Goal: Task Accomplishment & Management: Complete application form

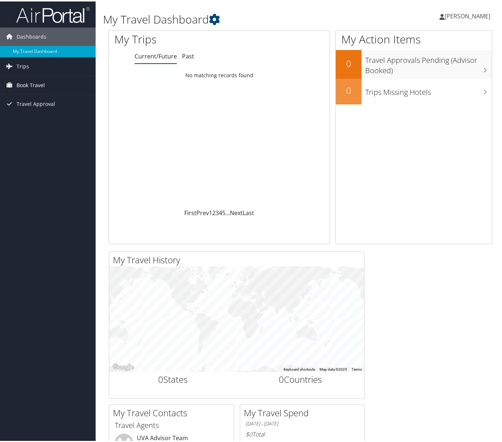
click at [43, 87] on span "Book Travel" at bounding box center [31, 84] width 28 height 18
click at [43, 134] on span "Travel Approval" at bounding box center [36, 135] width 39 height 18
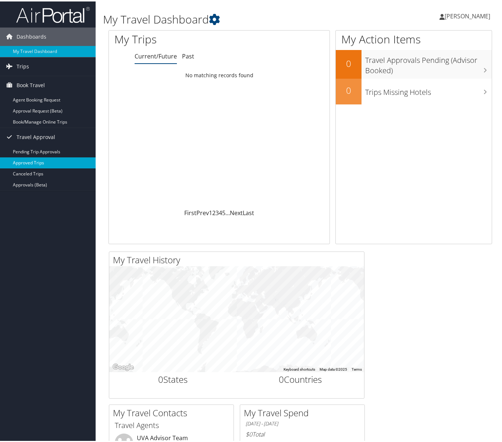
click at [38, 162] on link "Approved Trips" at bounding box center [48, 161] width 96 height 11
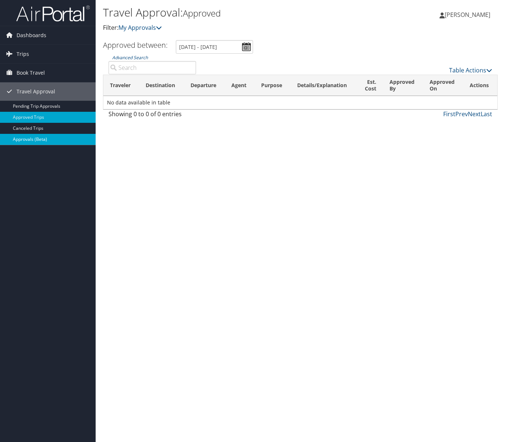
click at [38, 142] on link "Approvals (Beta)" at bounding box center [48, 139] width 96 height 11
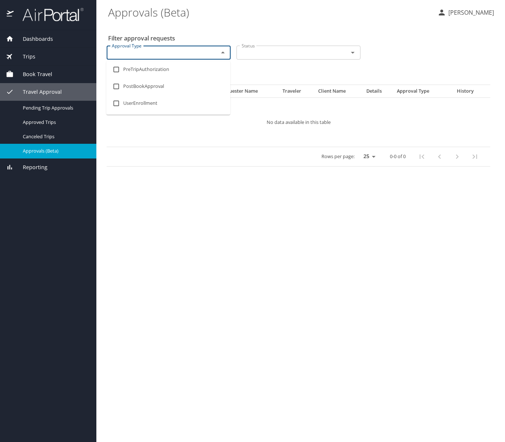
click at [172, 52] on input "Approval Type" at bounding box center [158, 53] width 98 height 10
click at [172, 68] on li "PreTripAuthorization" at bounding box center [168, 69] width 124 height 17
checkbox input "true"
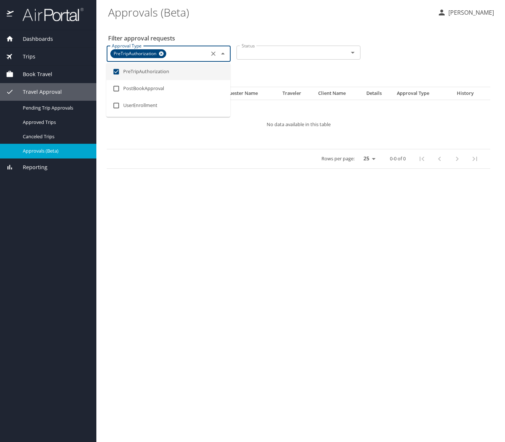
click at [322, 53] on input "Status" at bounding box center [288, 53] width 98 height 10
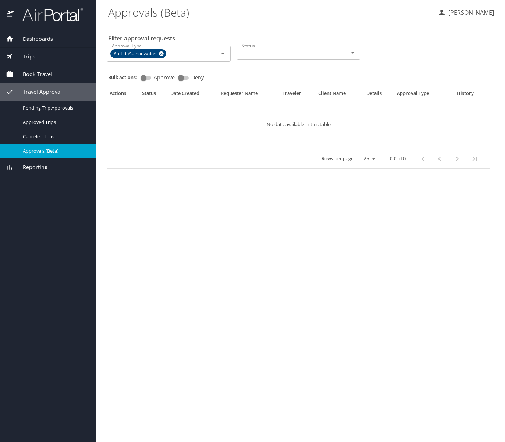
click at [398, 53] on div "Approval Type PreTripAuthorization Approval Type Status Status" at bounding box center [298, 53] width 389 height 26
click at [162, 55] on icon at bounding box center [161, 53] width 5 height 5
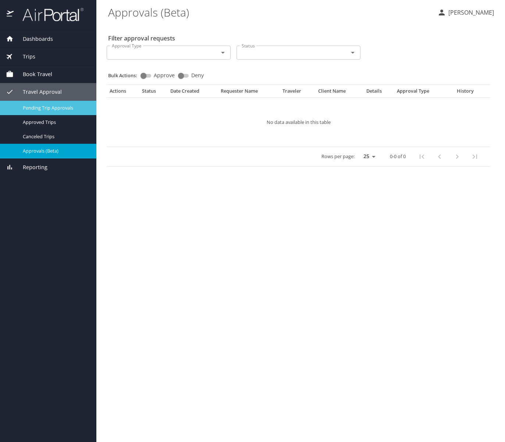
click at [63, 113] on link "Pending Trip Approvals" at bounding box center [48, 108] width 96 height 14
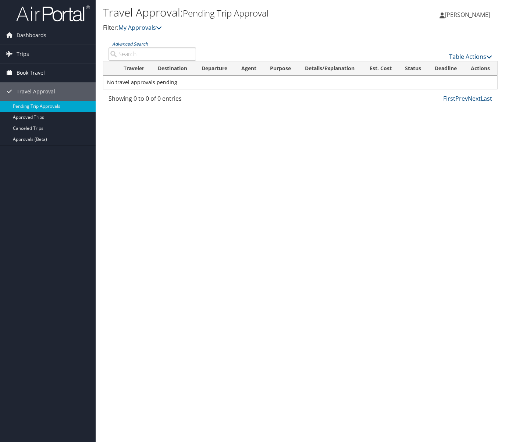
click at [61, 68] on link "Book Travel" at bounding box center [48, 73] width 96 height 18
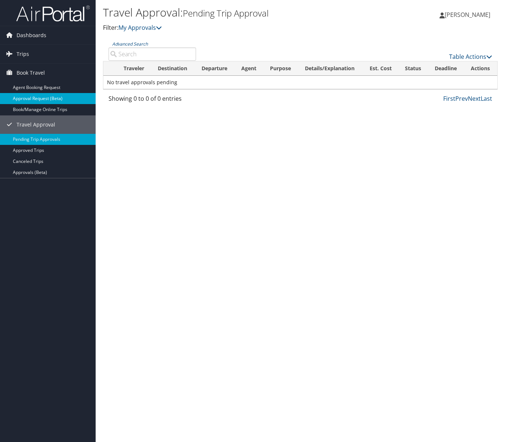
click at [58, 99] on link "Approval Request (Beta)" at bounding box center [48, 98] width 96 height 11
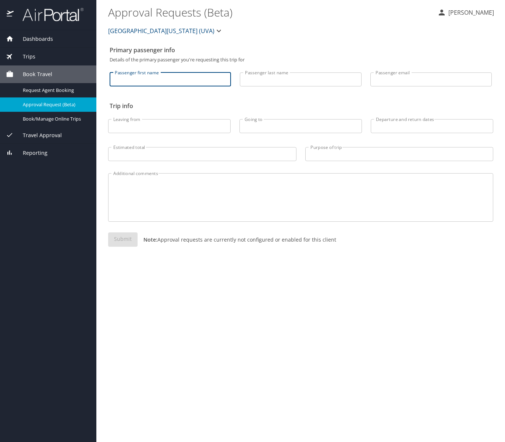
click at [177, 83] on input "Passenger first name" at bounding box center [170, 79] width 121 height 14
type input "[PERSON_NAME]"
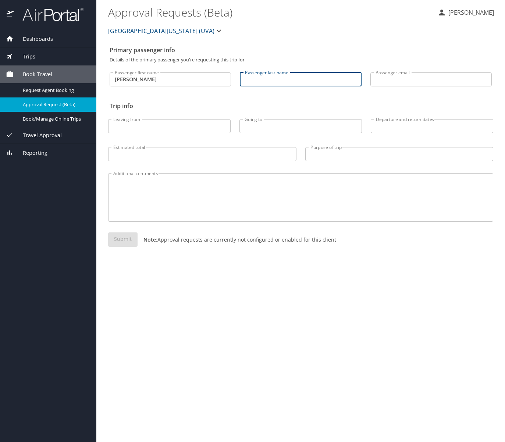
click at [281, 77] on input "Passenger last name" at bounding box center [300, 79] width 121 height 14
type input "[PERSON_NAME]"
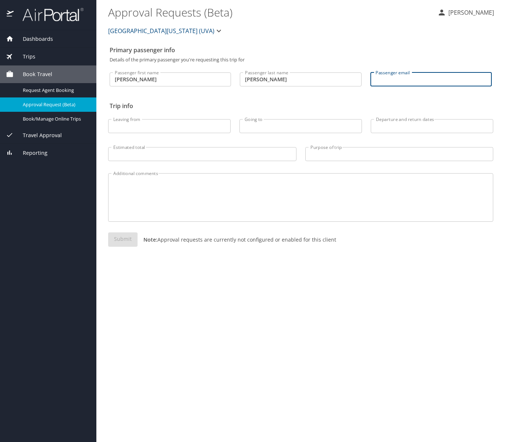
click at [420, 78] on input "Passenger email" at bounding box center [430, 79] width 121 height 14
type input "kge8z@virginia.edu"
click at [191, 133] on input "Leaving from" at bounding box center [169, 126] width 122 height 14
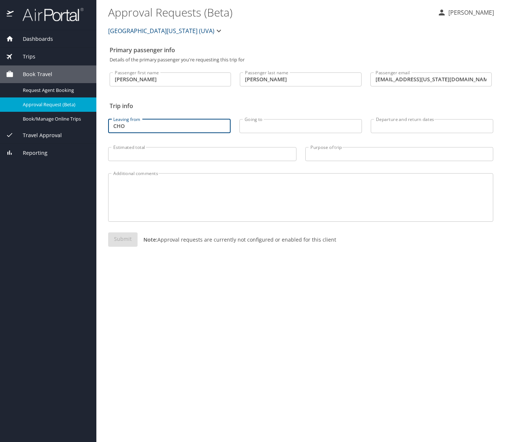
type input "CHO"
click at [260, 126] on input "Going to" at bounding box center [300, 126] width 122 height 14
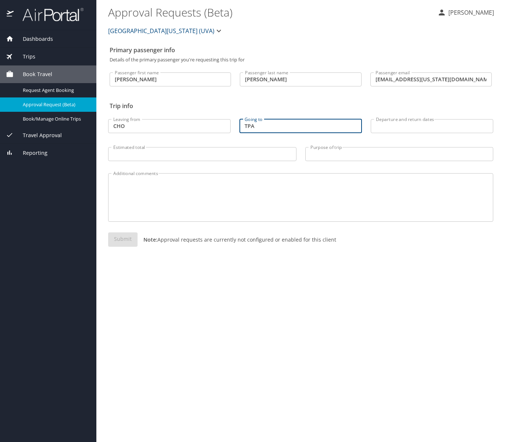
type input "TPA"
click at [411, 127] on input "Departure and return dates" at bounding box center [432, 126] width 122 height 14
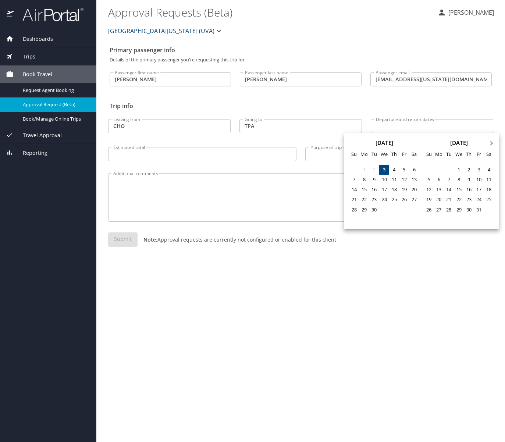
click at [492, 143] on span "Next Month" at bounding box center [492, 143] width 0 height 8
click at [480, 199] on div "21" at bounding box center [479, 200] width 10 height 10
click at [440, 209] on div "24" at bounding box center [439, 210] width 10 height 10
type input "11/21/2025 🠦 11/24/2025"
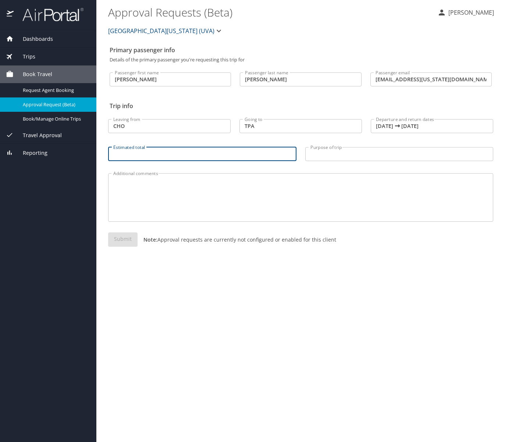
click at [197, 157] on input "Estimated total" at bounding box center [202, 154] width 188 height 14
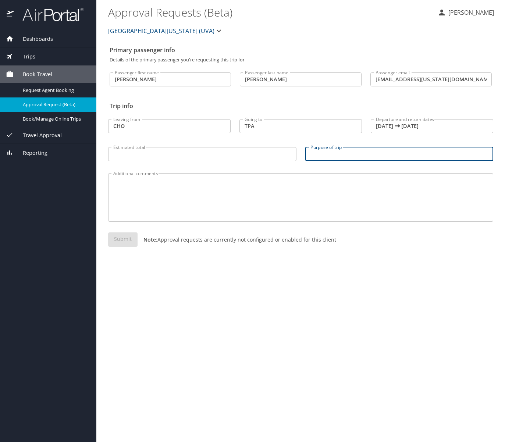
click at [330, 150] on input "Purpose of trip" at bounding box center [399, 154] width 188 height 14
type input "Southern Economic Conference"
click at [318, 189] on textarea "Additional comments" at bounding box center [300, 197] width 375 height 35
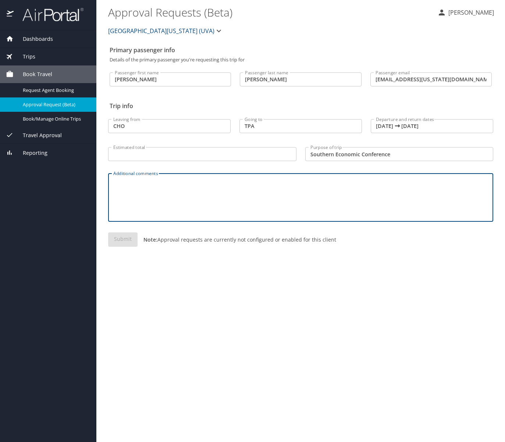
click at [217, 31] on icon "button" at bounding box center [219, 31] width 4 height 3
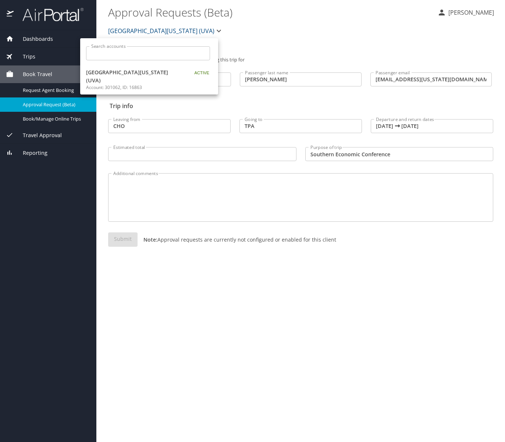
click at [250, 35] on div at bounding box center [252, 221] width 505 height 442
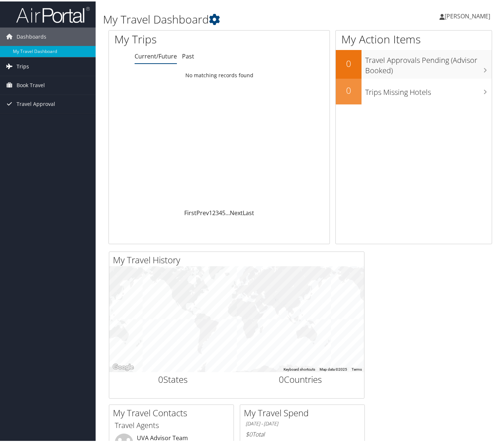
click at [50, 68] on link "Trips" at bounding box center [48, 65] width 96 height 18
click at [43, 121] on span "Book Travel" at bounding box center [31, 117] width 28 height 18
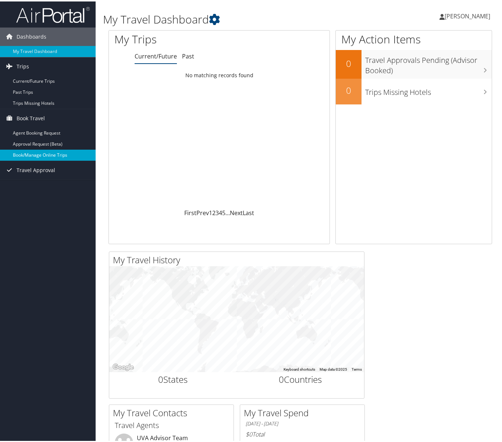
click at [47, 155] on link "Book/Manage Online Trips" at bounding box center [48, 153] width 96 height 11
